Goal: Contribute content: Contribute content

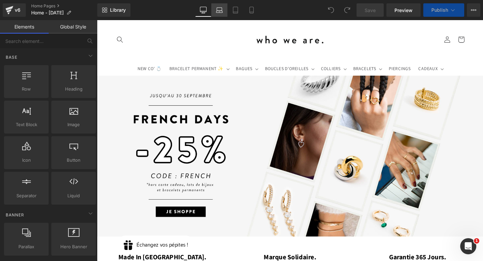
click at [219, 12] on icon at bounding box center [219, 10] width 7 height 7
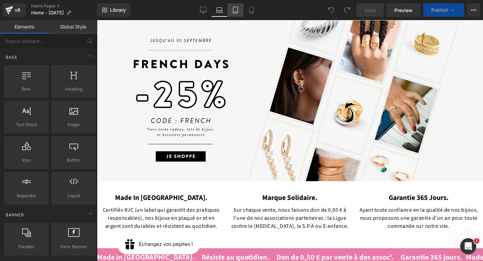
click at [232, 12] on link "Tablet" at bounding box center [235, 9] width 16 height 13
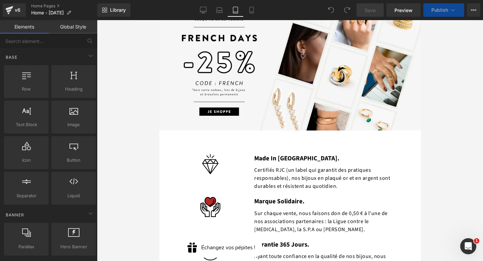
scroll to position [41, 0]
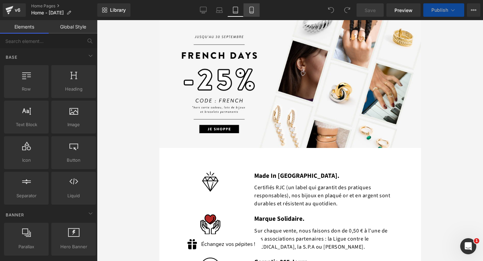
click at [247, 12] on link "Mobile" at bounding box center [251, 9] width 16 height 13
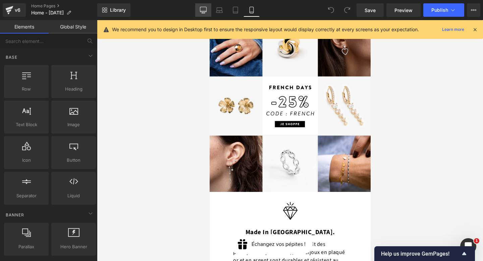
click at [204, 7] on icon at bounding box center [203, 10] width 7 height 7
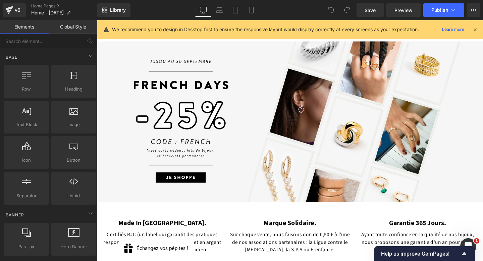
scroll to position [58, 0]
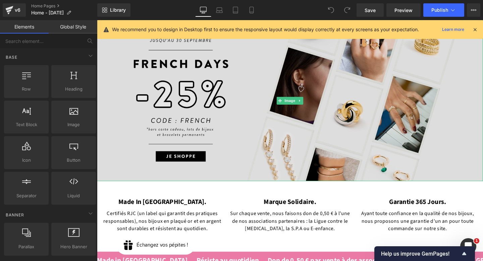
click at [174, 92] on img at bounding box center [300, 104] width 406 height 169
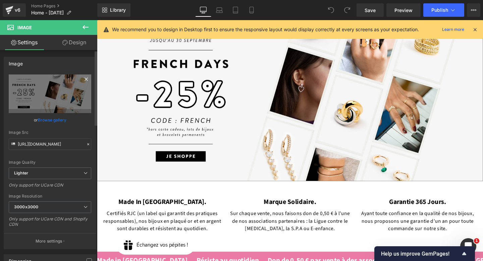
click at [83, 80] on icon at bounding box center [86, 79] width 8 height 8
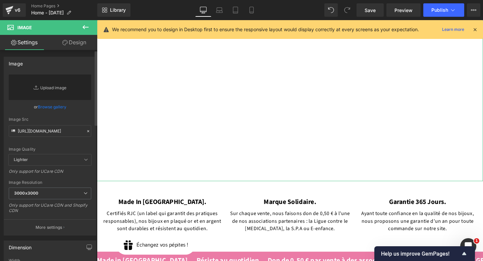
click at [69, 89] on link "Replace Image" at bounding box center [50, 86] width 83 height 25
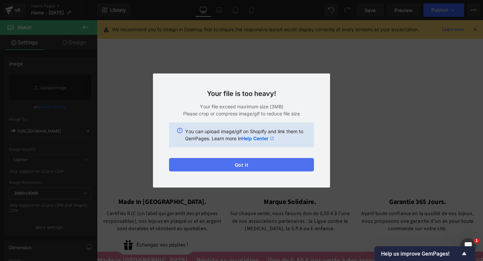
click at [223, 165] on button "Got it" at bounding box center [241, 164] width 145 height 13
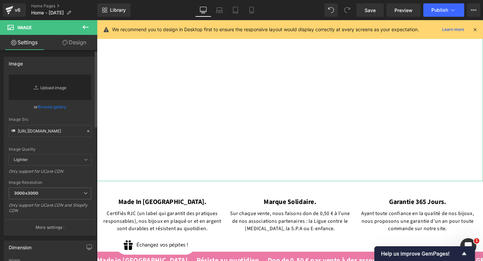
click at [65, 85] on link "Replace Image" at bounding box center [50, 86] width 83 height 25
click at [67, 87] on link "Replace Image" at bounding box center [50, 86] width 83 height 25
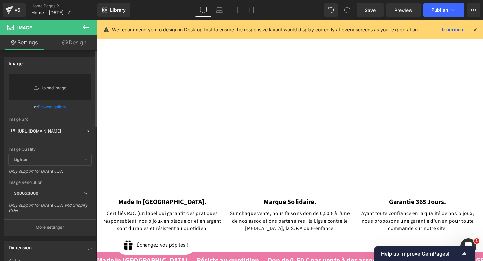
type input "C:\fakepath\Beige Minimalist [DATE] Sale Promotional Banner (3).png"
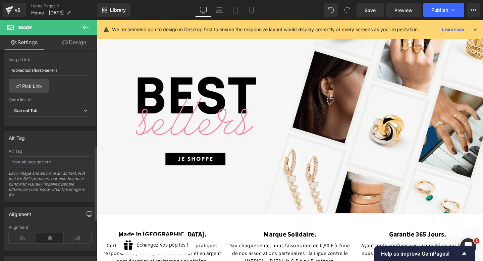
scroll to position [252, 0]
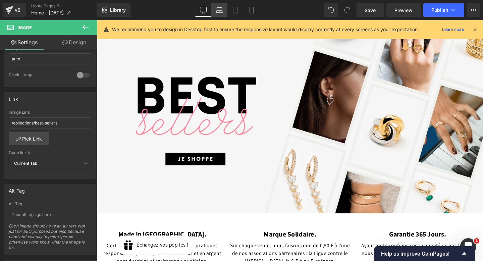
click at [222, 11] on icon at bounding box center [219, 12] width 6 height 2
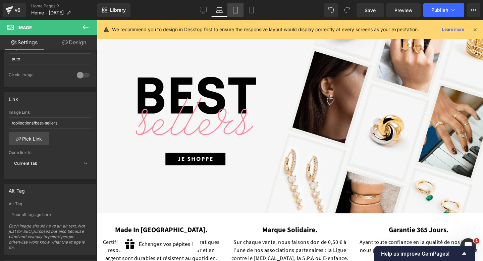
click at [235, 11] on icon at bounding box center [235, 10] width 7 height 7
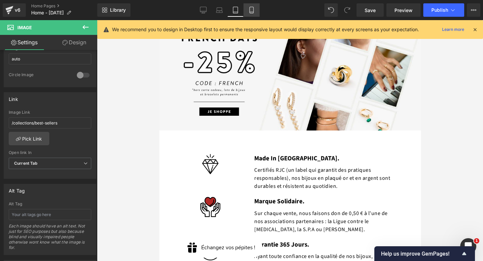
scroll to position [0, 0]
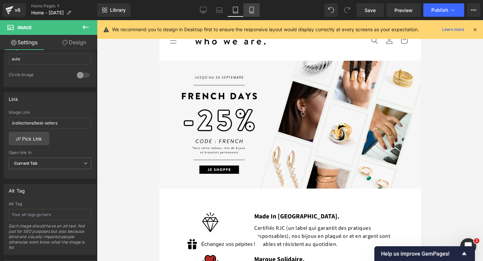
click at [252, 13] on link "Mobile" at bounding box center [251, 9] width 16 height 13
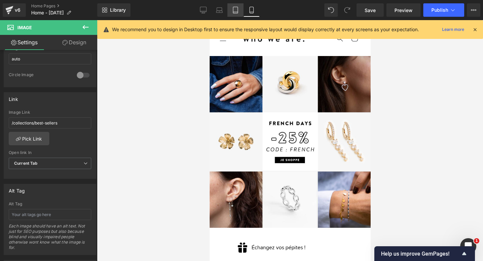
click at [235, 13] on icon at bounding box center [235, 10] width 5 height 6
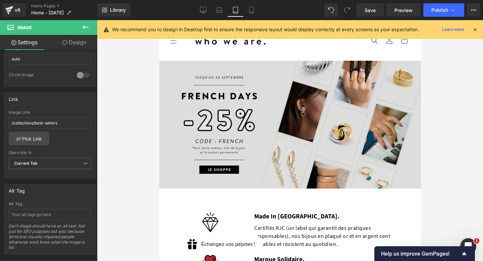
click at [254, 76] on img at bounding box center [290, 125] width 262 height 128
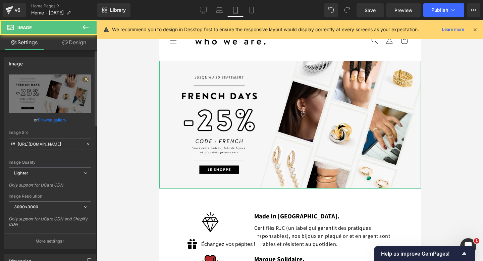
click at [84, 77] on icon at bounding box center [86, 79] width 8 height 8
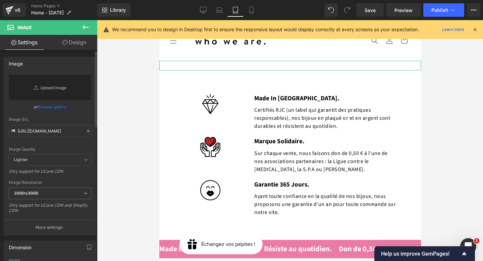
click at [61, 91] on link "Replace Image" at bounding box center [50, 86] width 83 height 25
type input "C:\fakepath\Beige Minimalist [DATE] Sale Promotional Banner (3).png"
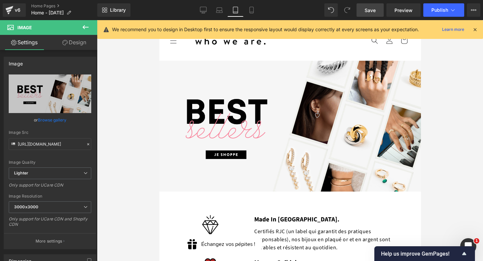
click at [361, 10] on link "Save" at bounding box center [369, 9] width 27 height 13
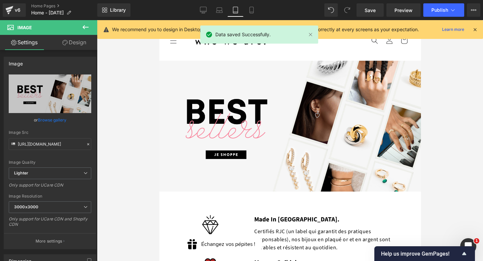
click at [241, 9] on link "Tablet" at bounding box center [235, 9] width 16 height 13
drag, startPoint x: 250, startPoint y: 12, endPoint x: 55, endPoint y: 54, distance: 198.7
click at [250, 12] on icon at bounding box center [251, 10] width 7 height 7
click at [159, 20] on img at bounding box center [159, 20] width 0 height 0
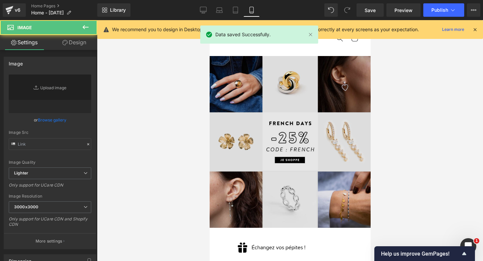
click at [257, 99] on img at bounding box center [289, 142] width 161 height 172
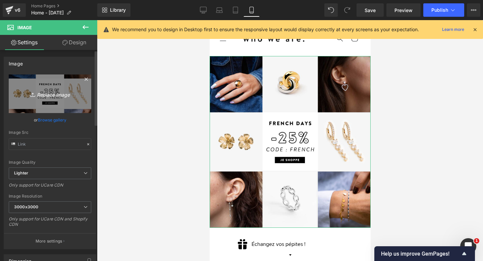
click at [84, 80] on icon at bounding box center [86, 79] width 8 height 8
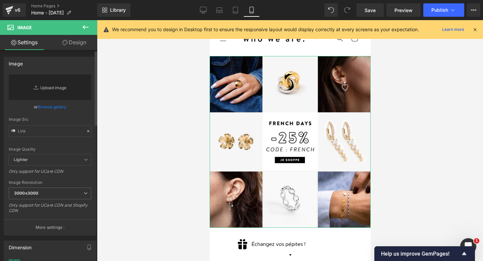
click at [60, 87] on link "Replace Image" at bounding box center [50, 86] width 83 height 25
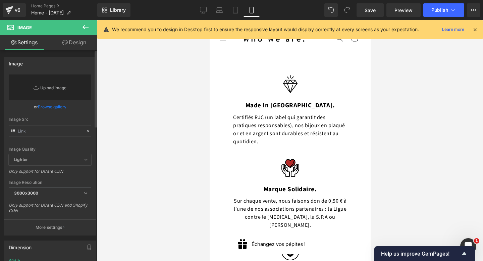
type input "C:\fakepath\Beige Minimalist [DATE] Sale Promotional Banner (1080 x 1350 px) (3…"
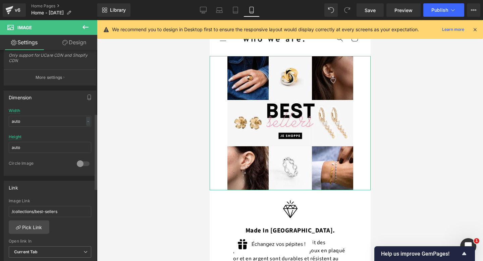
scroll to position [250, 0]
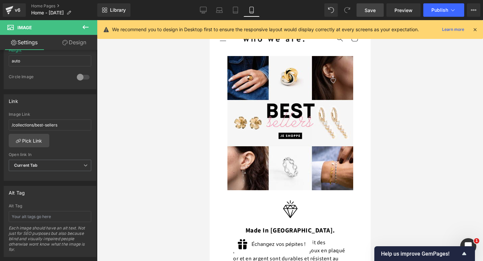
click at [367, 12] on span "Save" at bounding box center [370, 10] width 11 height 7
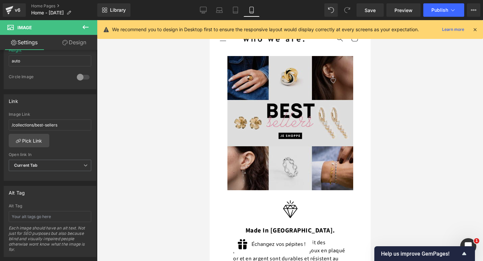
click at [322, 82] on img at bounding box center [290, 123] width 126 height 134
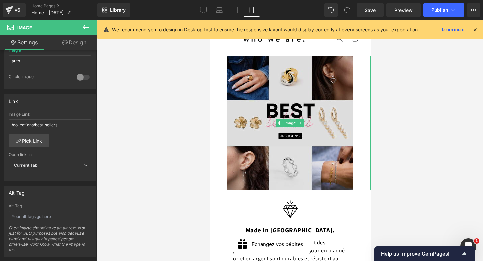
click at [321, 73] on img at bounding box center [290, 123] width 126 height 134
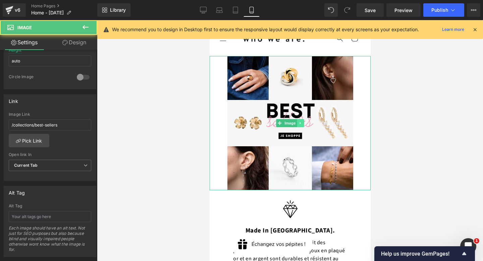
click at [299, 121] on link at bounding box center [300, 123] width 7 height 8
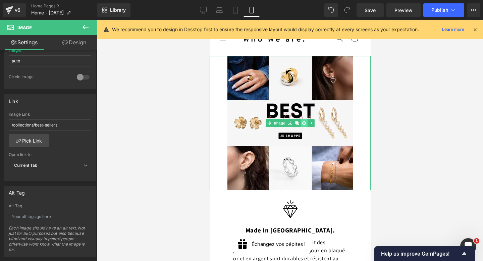
click at [307, 125] on link at bounding box center [303, 123] width 7 height 8
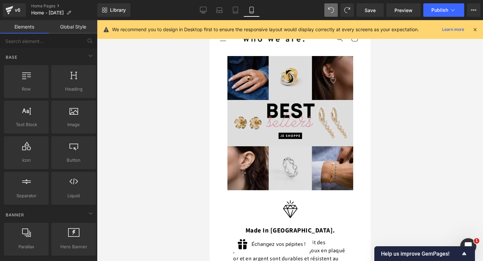
click at [317, 93] on img at bounding box center [290, 123] width 126 height 134
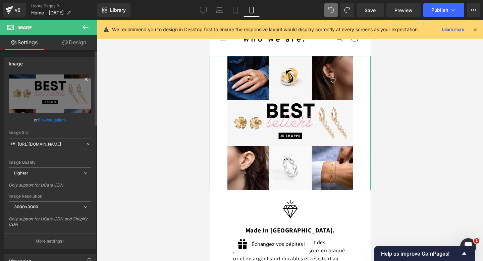
click at [85, 80] on icon at bounding box center [86, 79] width 8 height 8
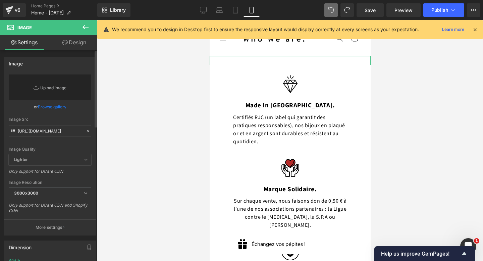
click at [62, 91] on link "Replace Image" at bounding box center [50, 86] width 83 height 25
type input "C:\fakepath\Beige Minimalist [DATE] Sale Promotional Banner (1080 x 1350 px) (3…"
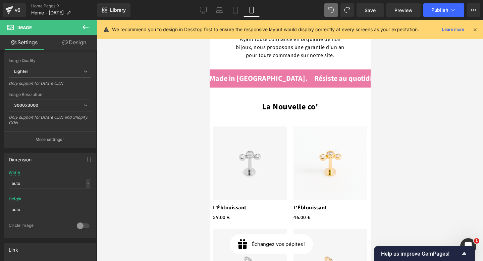
scroll to position [497, 0]
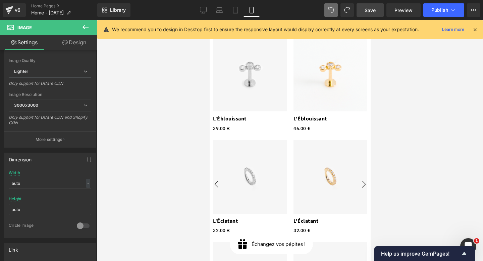
drag, startPoint x: 373, startPoint y: 12, endPoint x: 383, endPoint y: 12, distance: 10.4
click at [373, 12] on span "Save" at bounding box center [370, 10] width 11 height 7
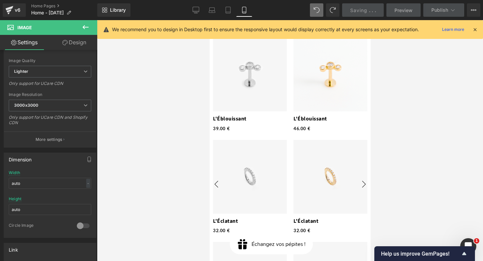
scroll to position [261, 0]
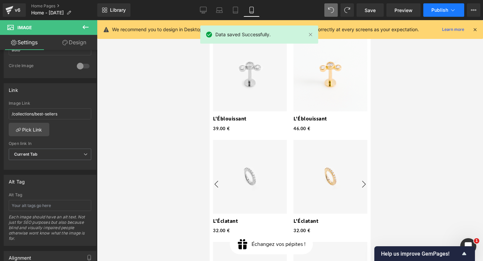
click at [443, 11] on span "Publish" at bounding box center [439, 9] width 17 height 5
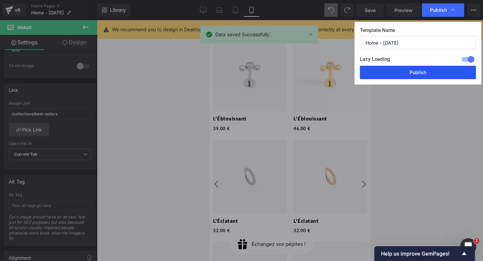
click at [435, 79] on button "Publish" at bounding box center [418, 72] width 116 height 13
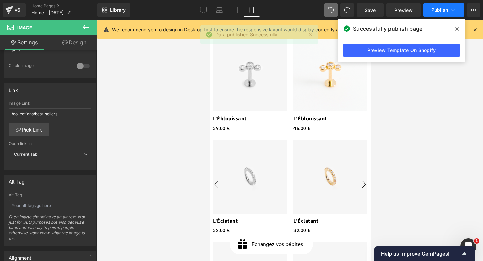
click at [433, 12] on span "Publish" at bounding box center [439, 9] width 17 height 5
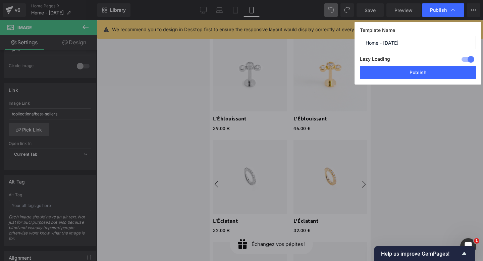
click at [405, 78] on button "Publish" at bounding box center [418, 72] width 116 height 13
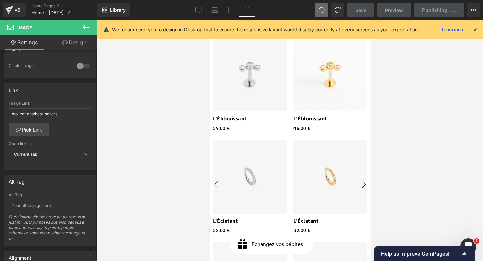
click at [405, 73] on div at bounding box center [290, 140] width 386 height 241
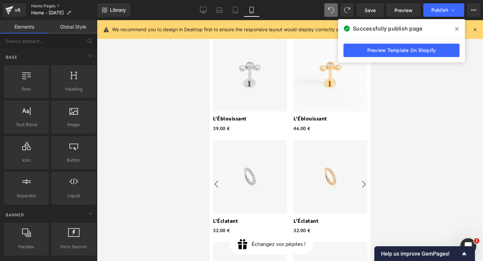
click at [45, 3] on link "Home Pages" at bounding box center [64, 5] width 66 height 5
